Goal: Information Seeking & Learning: Compare options

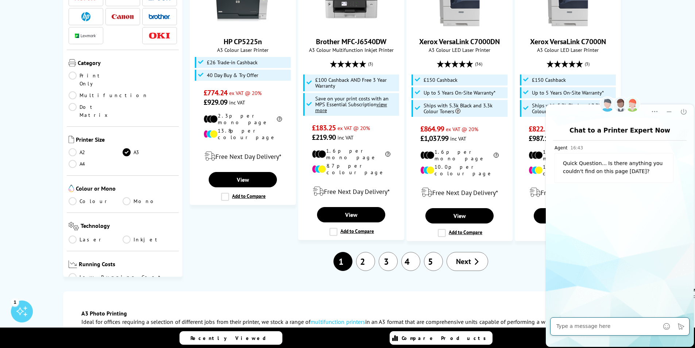
scroll to position [912, 0]
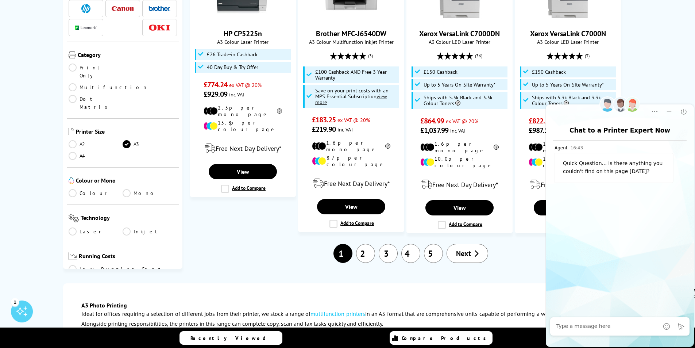
click at [466, 248] on span "Next" at bounding box center [463, 252] width 15 height 9
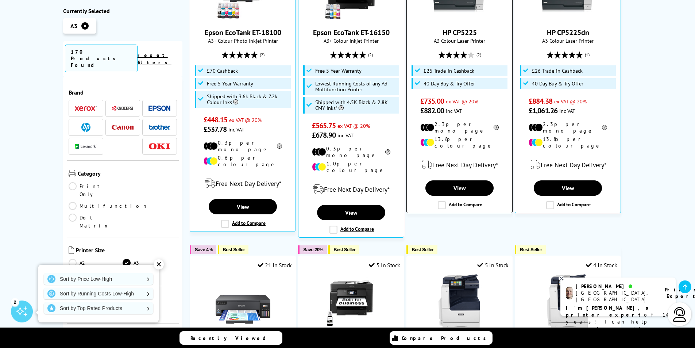
scroll to position [328, 0]
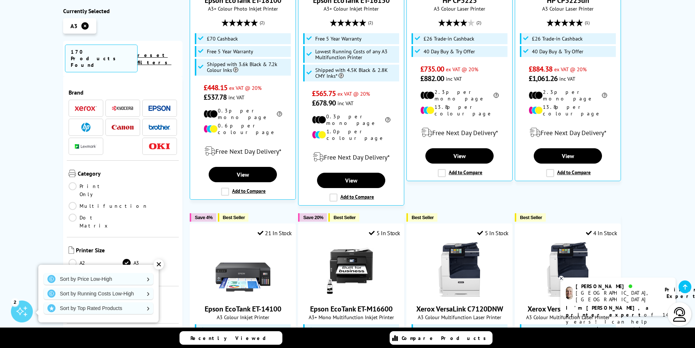
click at [158, 264] on div "✕" at bounding box center [159, 264] width 10 height 10
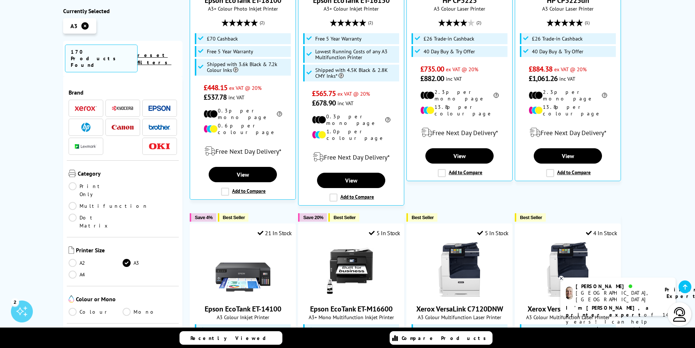
click at [70, 270] on link "A4" at bounding box center [96, 274] width 54 height 8
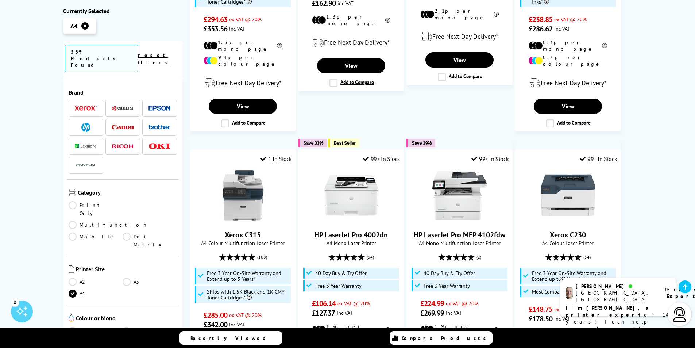
click at [123, 277] on link "A3" at bounding box center [150, 281] width 54 height 8
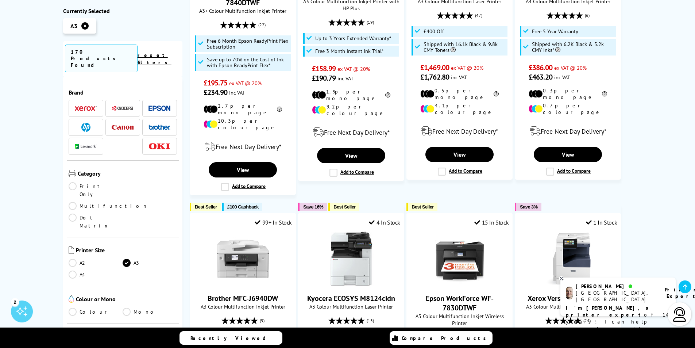
scroll to position [73, 0]
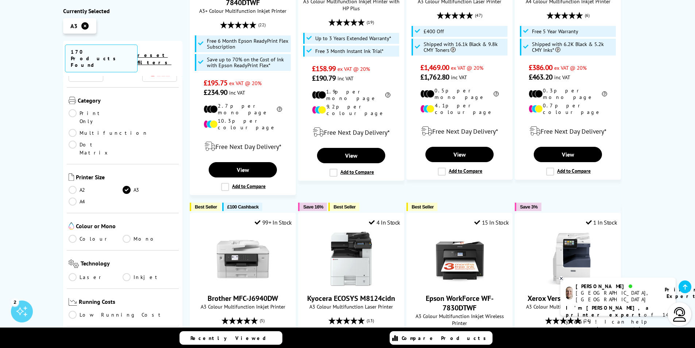
click at [72, 234] on link "Colour" at bounding box center [96, 238] width 54 height 8
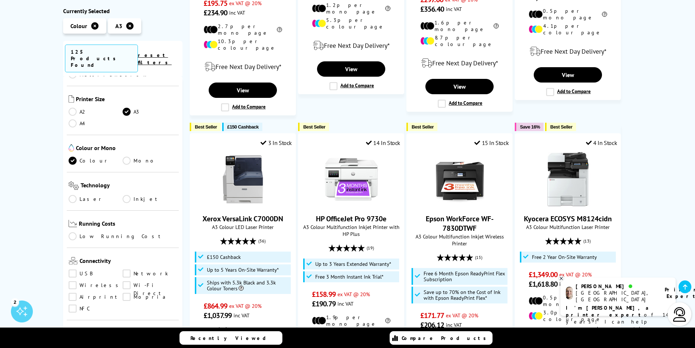
scroll to position [146, 0]
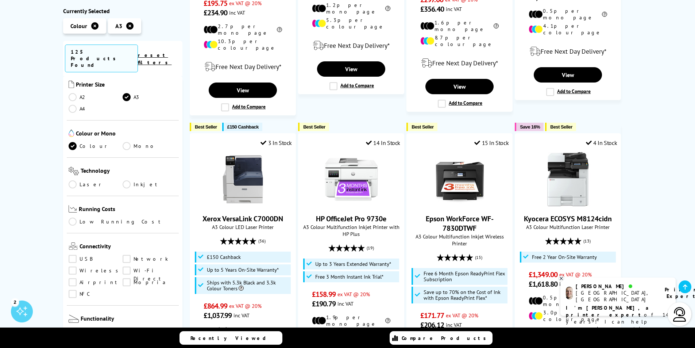
click at [73, 218] on link "Low Running Cost" at bounding box center [123, 222] width 109 height 8
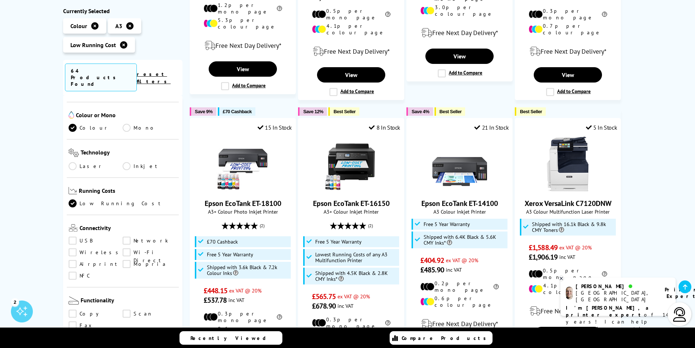
scroll to position [219, 0]
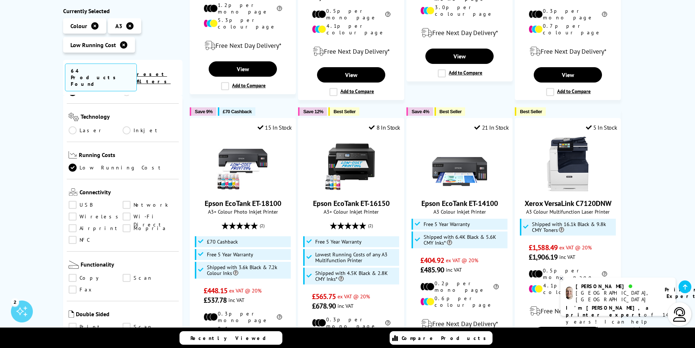
click at [126, 213] on link "Wi-Fi Direct" at bounding box center [150, 217] width 54 height 8
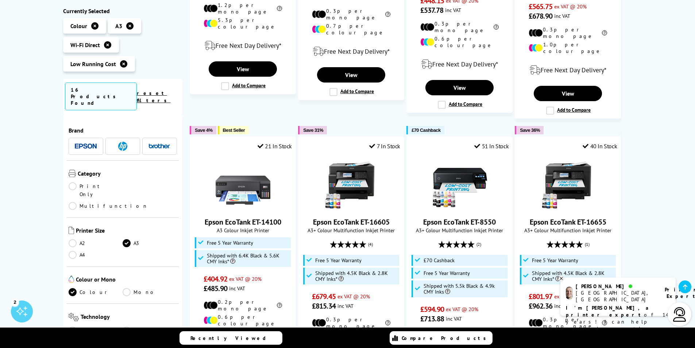
scroll to position [219, 0]
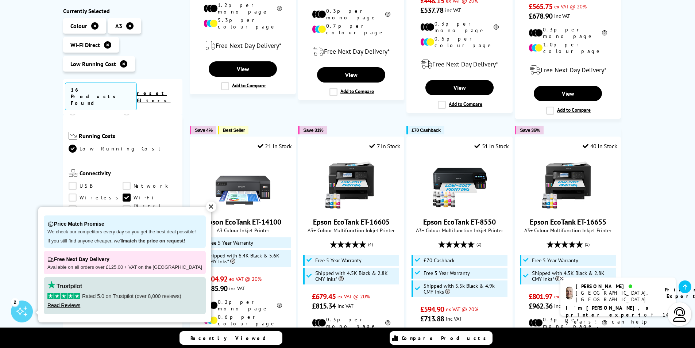
click at [126, 182] on link "Network" at bounding box center [150, 186] width 54 height 8
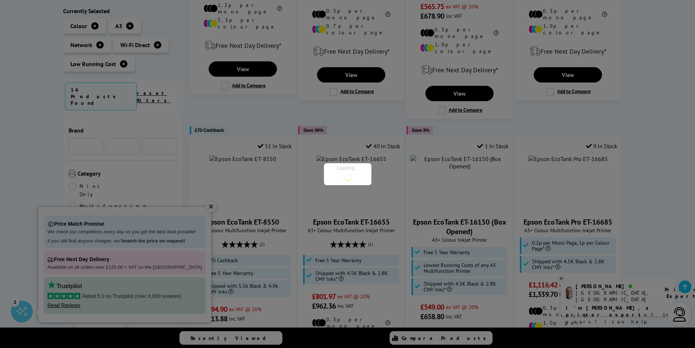
scroll to position [219, 0]
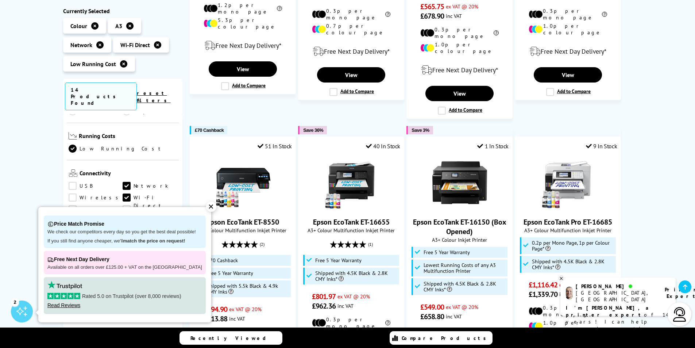
click at [206, 205] on div "✕" at bounding box center [211, 206] width 10 height 10
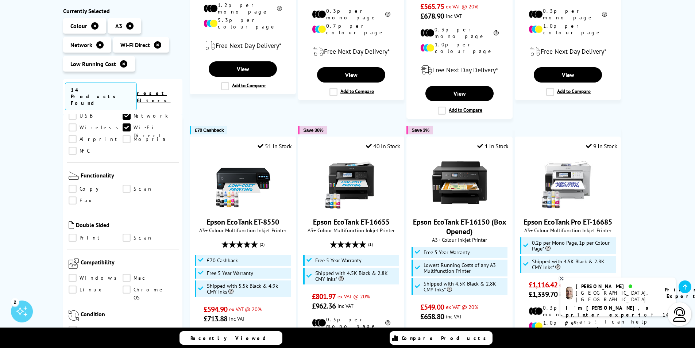
scroll to position [292, 0]
click at [69, 182] on link "Copy" at bounding box center [96, 186] width 54 height 8
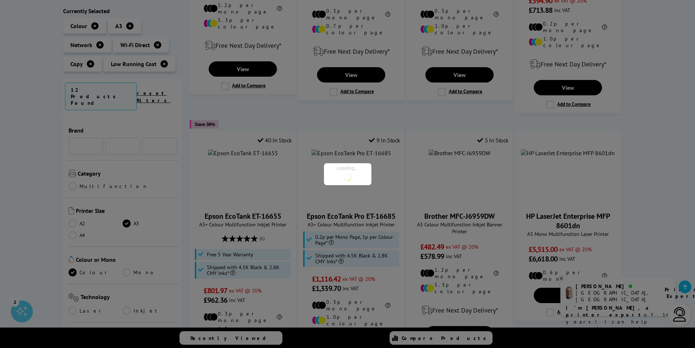
scroll to position [292, 0]
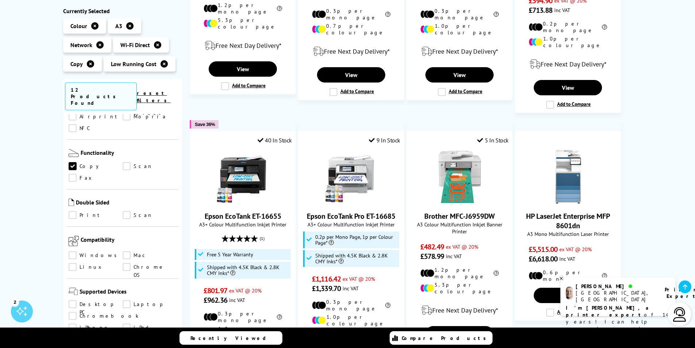
click at [125, 162] on link "Scan" at bounding box center [150, 166] width 54 height 8
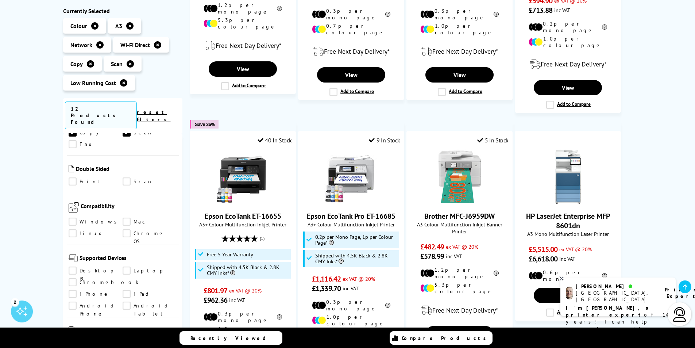
scroll to position [328, 0]
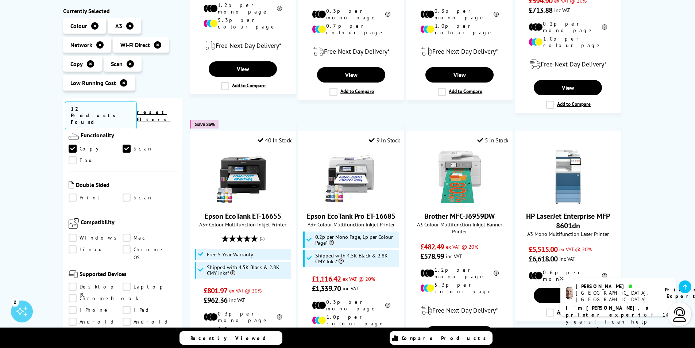
click at [73, 194] on link "Print" at bounding box center [96, 198] width 54 height 8
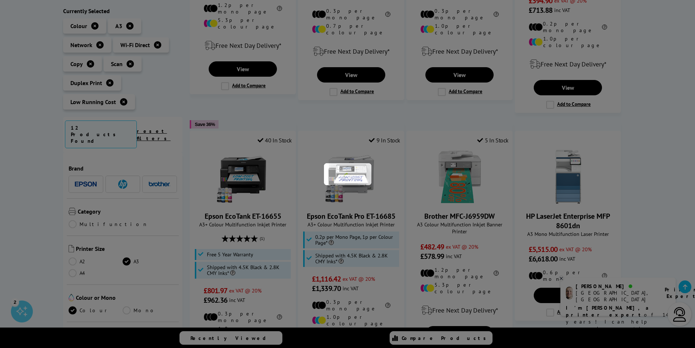
scroll to position [328, 0]
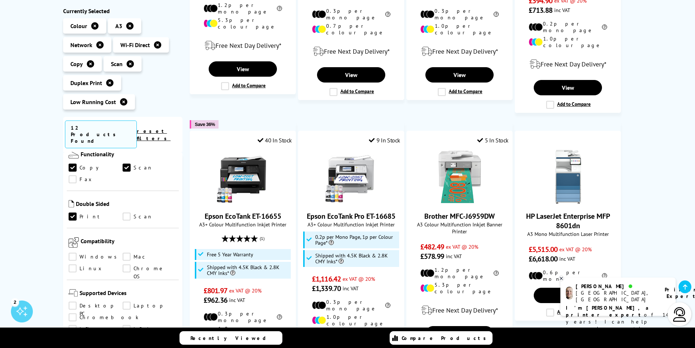
click at [127, 213] on link "Scan" at bounding box center [150, 217] width 54 height 8
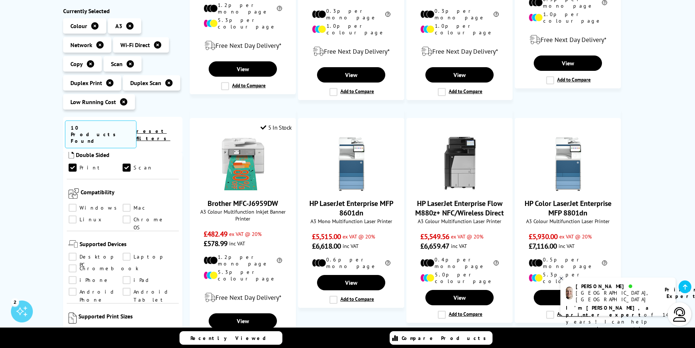
scroll to position [401, 0]
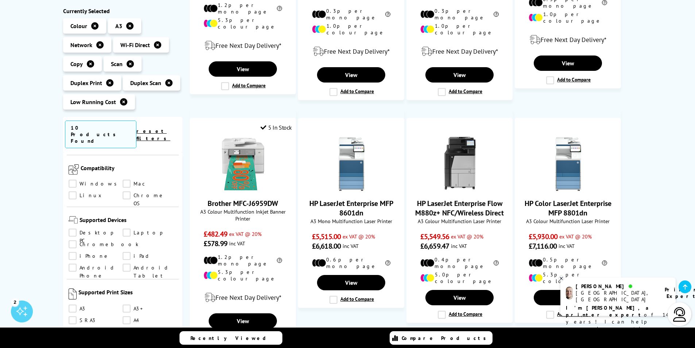
click at [72, 180] on link "Windows" at bounding box center [96, 184] width 54 height 8
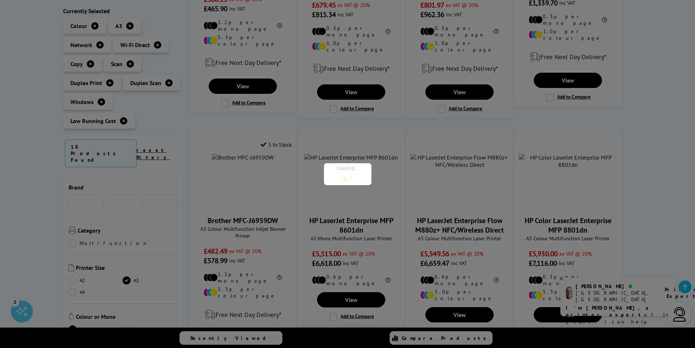
scroll to position [401, 0]
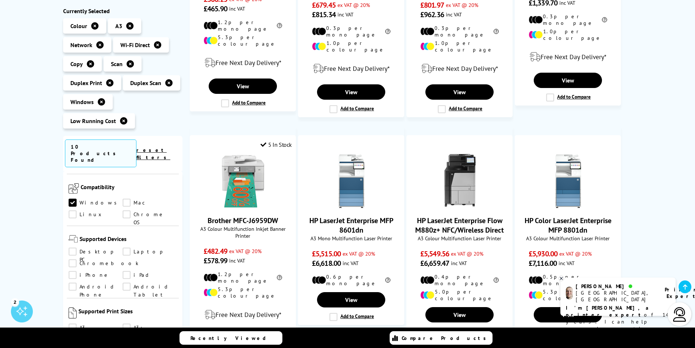
click at [127, 199] on link "Mac" at bounding box center [150, 203] width 54 height 8
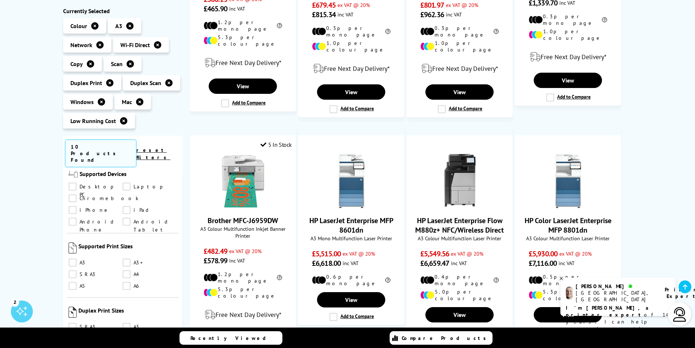
scroll to position [474, 0]
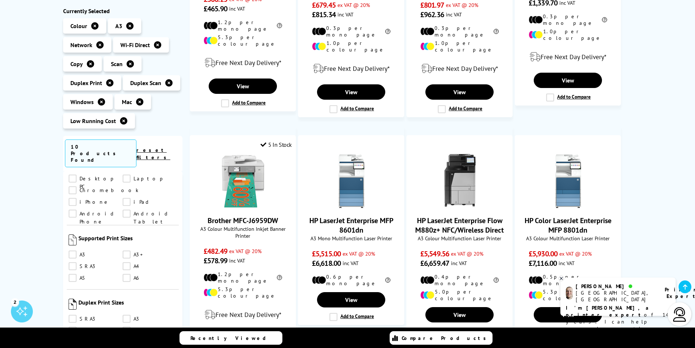
click at [71, 175] on link "Desktop PC" at bounding box center [96, 179] width 54 height 8
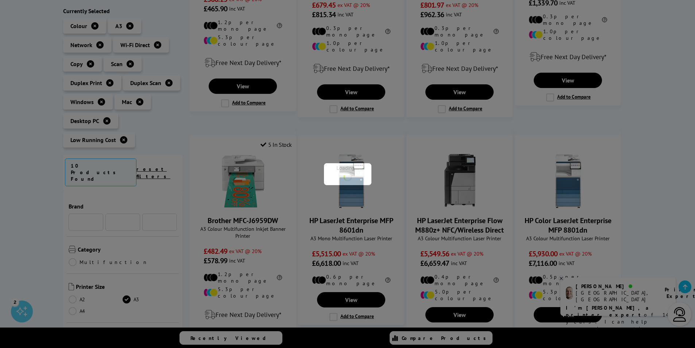
scroll to position [474, 0]
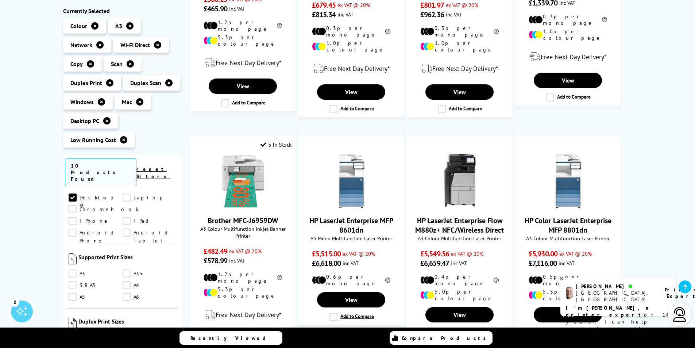
click at [128, 194] on link "Laptop" at bounding box center [150, 198] width 54 height 8
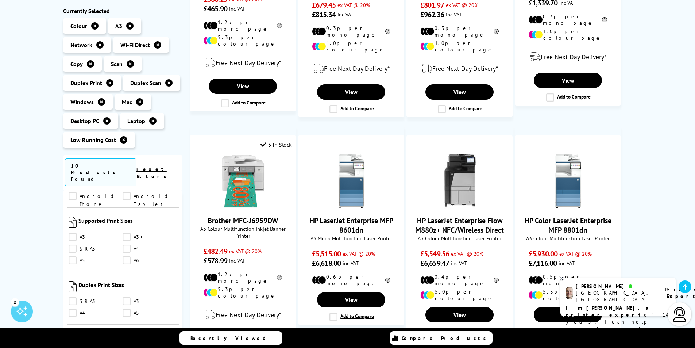
click at [71, 233] on link "A3" at bounding box center [96, 237] width 54 height 8
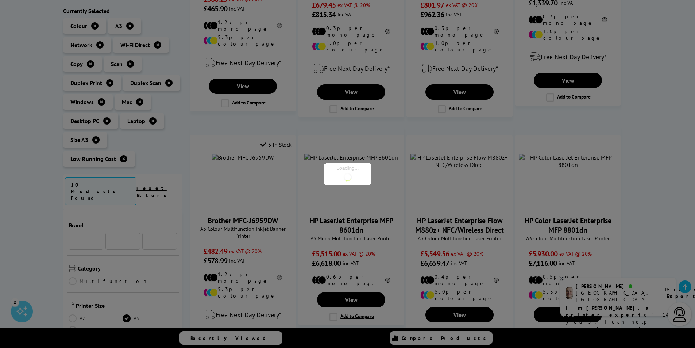
scroll to position [510, 0]
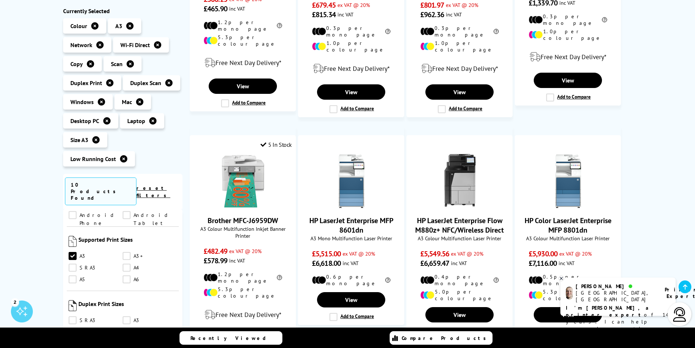
click at [127, 264] on link "A4" at bounding box center [150, 268] width 54 height 8
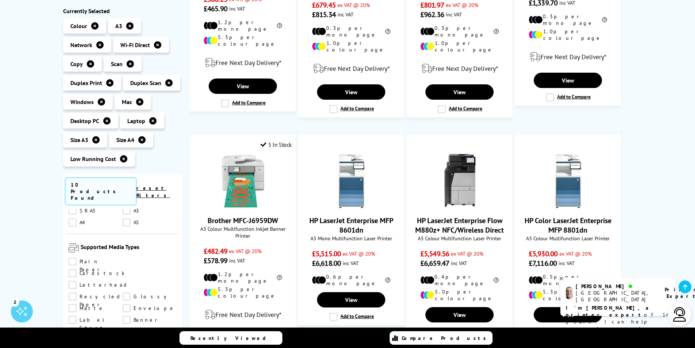
scroll to position [583, 0]
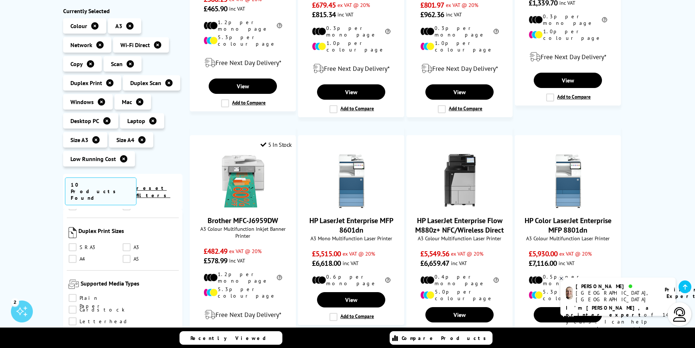
click at [73, 255] on link "A4" at bounding box center [96, 259] width 54 height 8
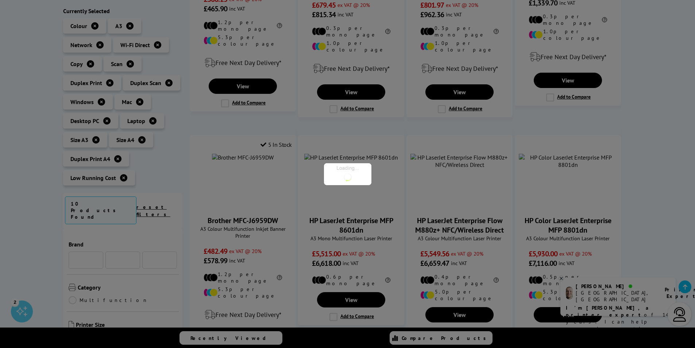
scroll to position [583, 0]
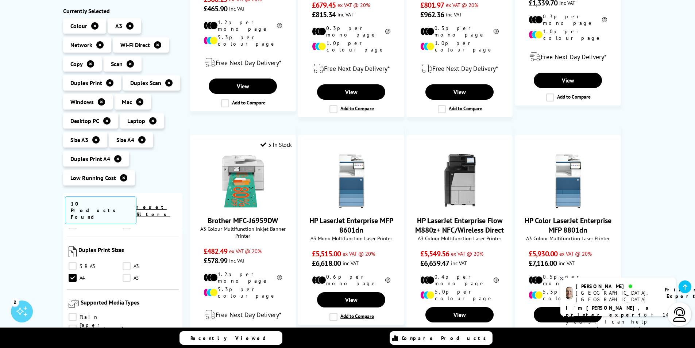
click at [126, 262] on link "A3" at bounding box center [150, 266] width 54 height 8
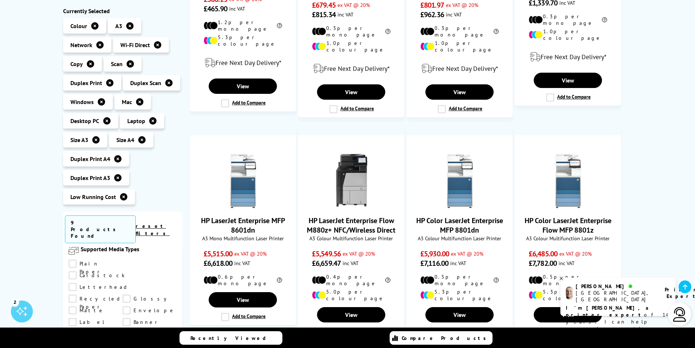
scroll to position [656, 0]
click at [74, 259] on link "Plain Paper" at bounding box center [96, 263] width 54 height 8
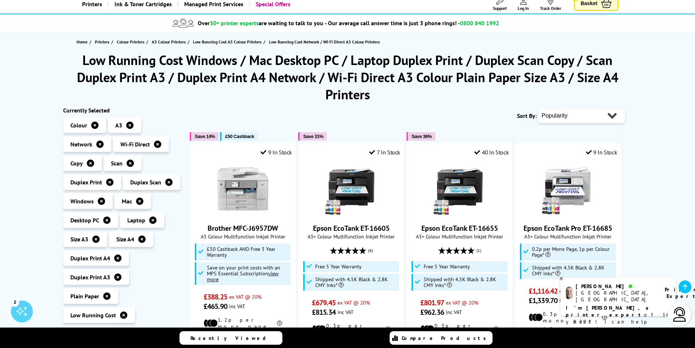
scroll to position [36, 0]
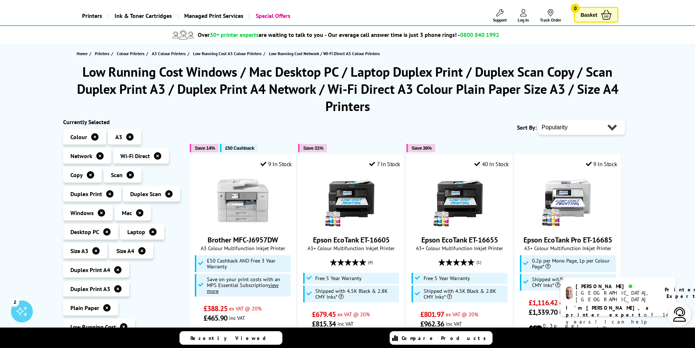
click at [611, 127] on select "Popularity Rating Price - Low to High Price - High to Low Running Costs - Low t…" at bounding box center [581, 127] width 87 height 15
select select "Price Ascending"
click at [538, 120] on select "Popularity Rating Price - Low to High Price - High to Low Running Costs - Low t…" at bounding box center [581, 127] width 87 height 15
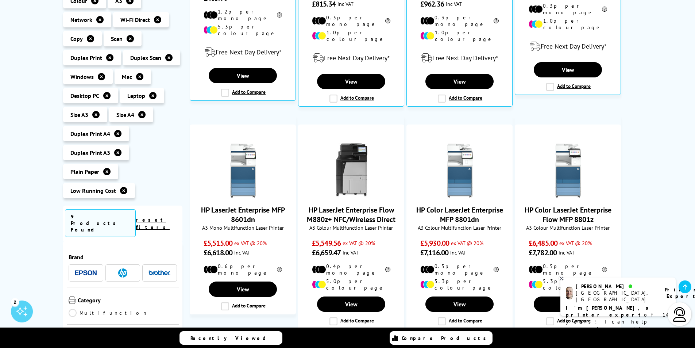
scroll to position [365, 0]
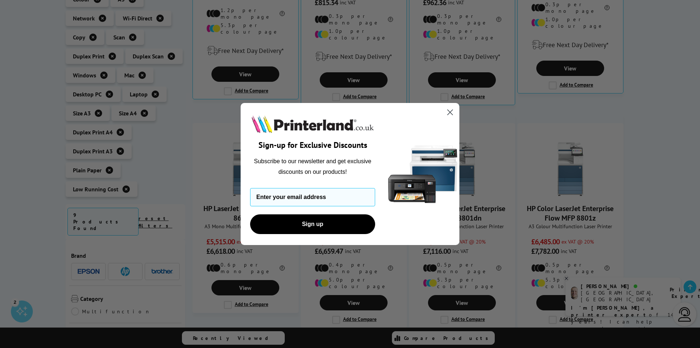
click at [450, 112] on icon "Close dialog" at bounding box center [450, 112] width 5 height 5
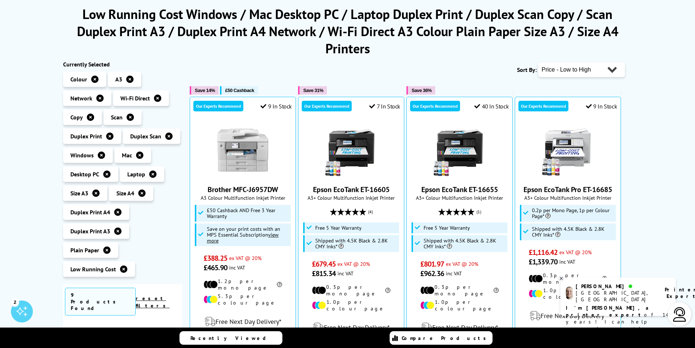
scroll to position [0, 0]
